Goal: Transaction & Acquisition: Register for event/course

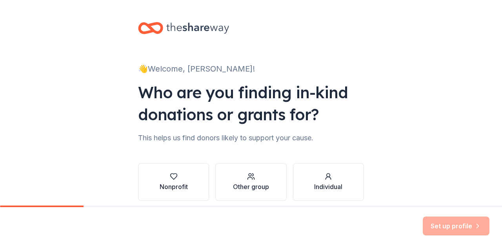
click at [366, 62] on div "👋 Welcome, [PERSON_NAME]! Who are you finding in-kind donations or grants for? …" at bounding box center [251, 119] width 251 height 238
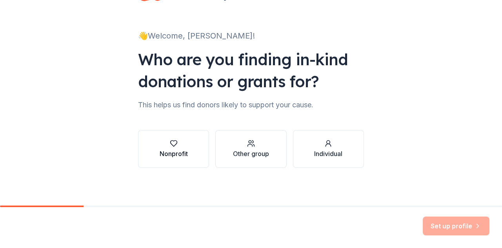
click at [167, 155] on div "Nonprofit" at bounding box center [174, 153] width 28 height 9
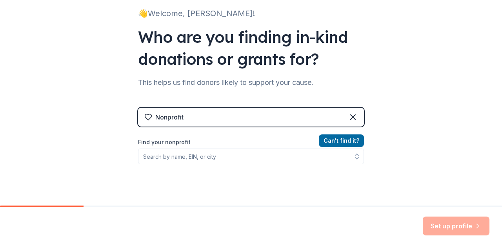
scroll to position [111, 0]
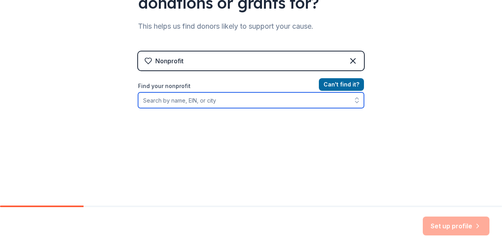
click at [224, 105] on input "Find your nonprofit" at bounding box center [251, 100] width 226 height 16
type input "House of Artists Foundation"
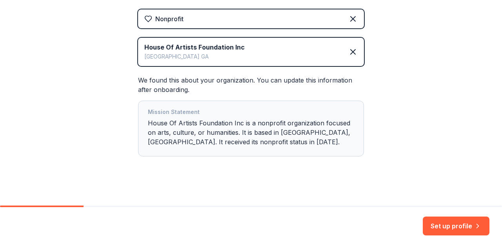
scroll to position [157, 0]
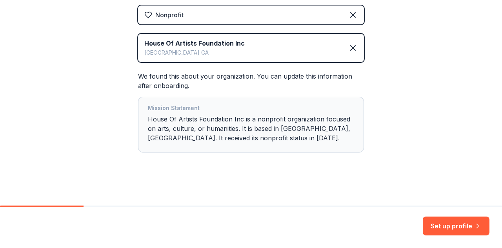
click at [286, 124] on div "Mission Statement House Of Artists Foundation Inc is a nonprofit organization f…" at bounding box center [251, 124] width 206 height 42
click at [468, 225] on button "Set up profile" at bounding box center [456, 225] width 67 height 19
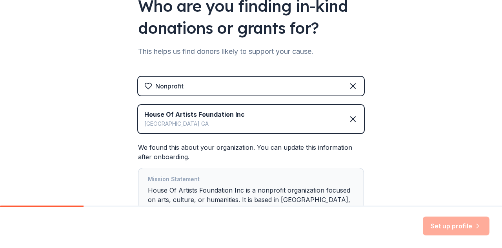
scroll to position [157, 0]
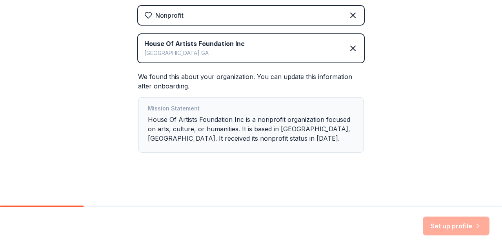
click at [443, 157] on div "👋 Welcome, [PERSON_NAME]! Who are you finding in-kind donations or grants for? …" at bounding box center [251, 24] width 502 height 363
click at [466, 227] on div "Set up profile" at bounding box center [456, 225] width 67 height 19
click at [259, 196] on div "👋 Welcome, [PERSON_NAME]! Who are you finding in-kind donations or grants for? …" at bounding box center [251, 24] width 251 height 363
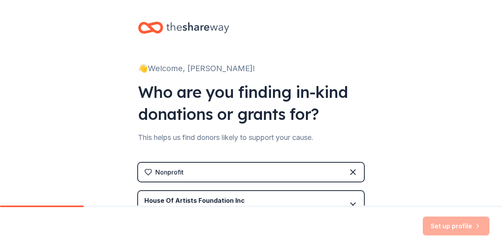
scroll to position [0, 0]
click at [348, 78] on div "👋 Welcome, [PERSON_NAME]! Who are you finding in-kind donations or grants for? …" at bounding box center [251, 181] width 251 height 363
click at [211, 67] on div "👋 Welcome, [PERSON_NAME]!" at bounding box center [251, 68] width 226 height 13
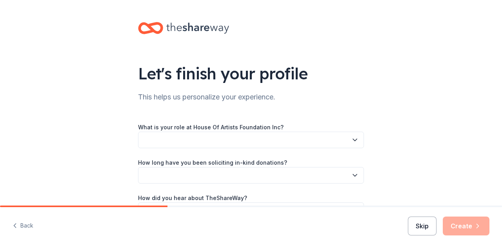
click at [430, 223] on button "Skip" at bounding box center [422, 225] width 29 height 19
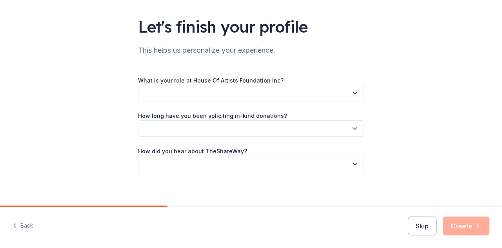
scroll to position [51, 0]
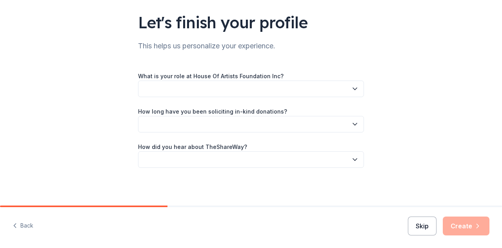
click at [432, 230] on button "Skip" at bounding box center [422, 225] width 29 height 19
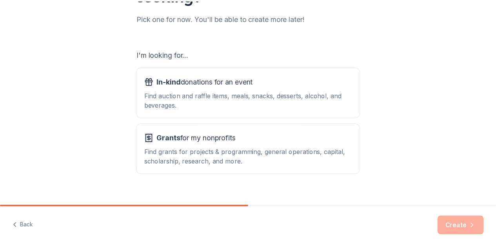
scroll to position [111, 0]
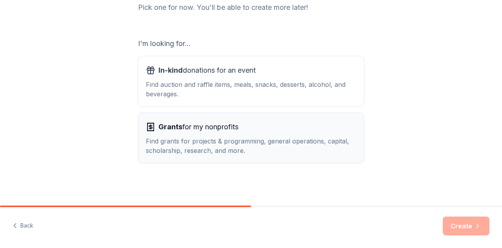
click at [295, 151] on div "Find grants for projects & programming, general operations, capital, scholarshi…" at bounding box center [251, 145] width 210 height 19
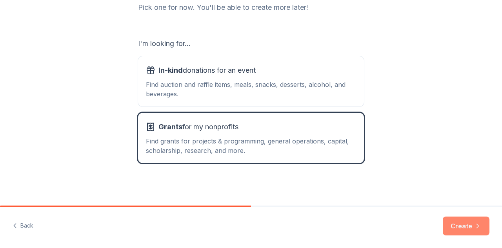
click at [467, 226] on button "Create" at bounding box center [466, 225] width 47 height 19
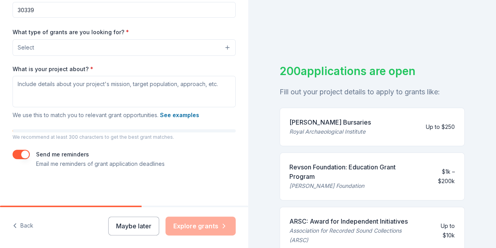
scroll to position [9, 0]
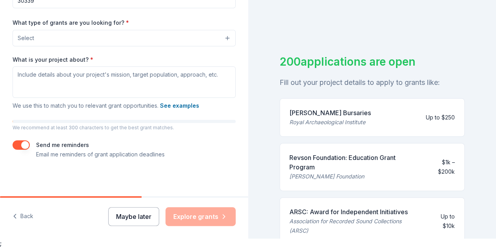
click at [130, 219] on button "Maybe later" at bounding box center [133, 216] width 51 height 19
click at [130, 215] on button "Maybe later" at bounding box center [133, 216] width 51 height 19
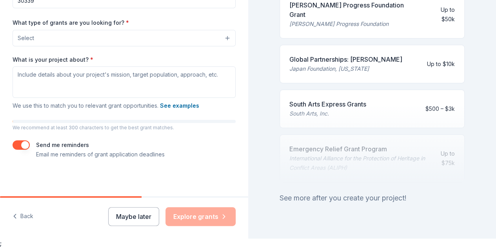
scroll to position [423, 0]
